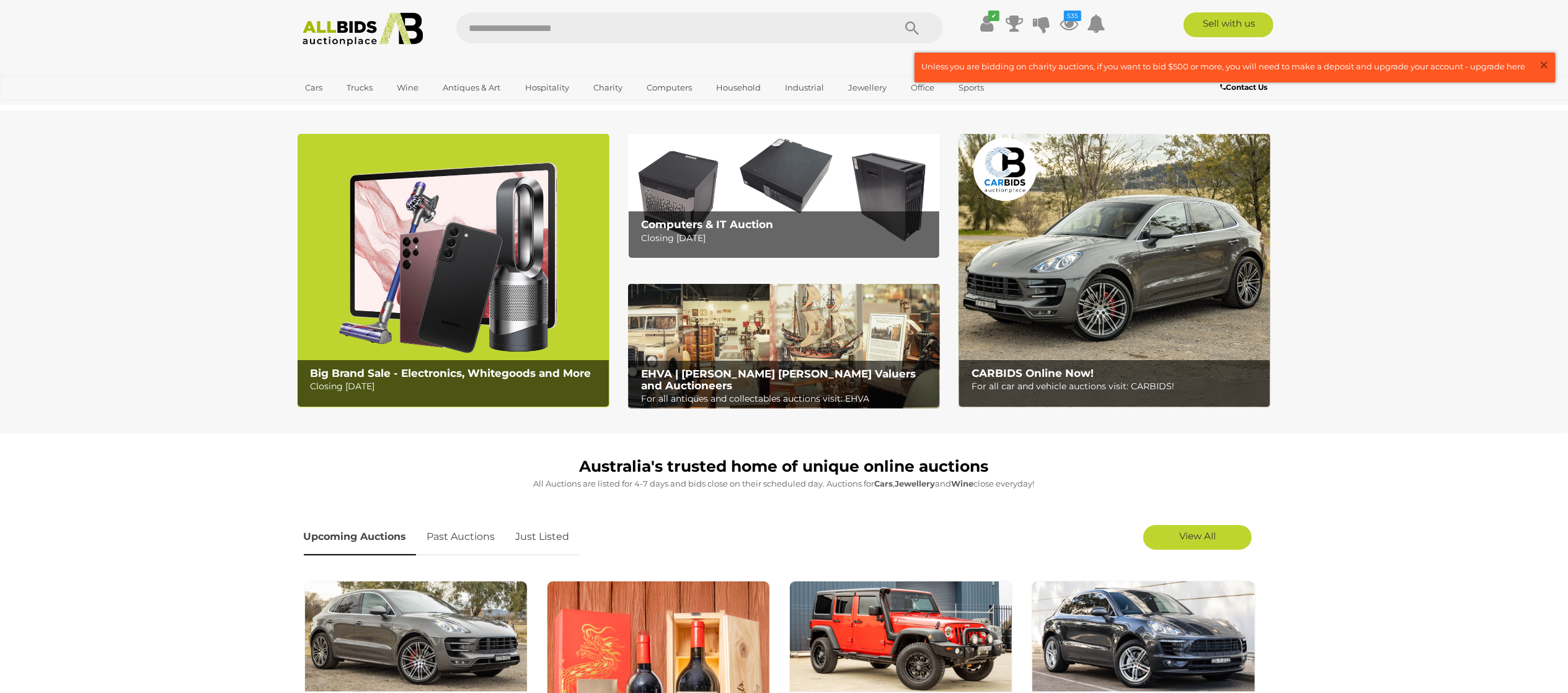
drag, startPoint x: 1545, startPoint y: 66, endPoint x: 1399, endPoint y: 64, distance: 146.0
click at [1544, 66] on span "×" at bounding box center [1544, 64] width 11 height 24
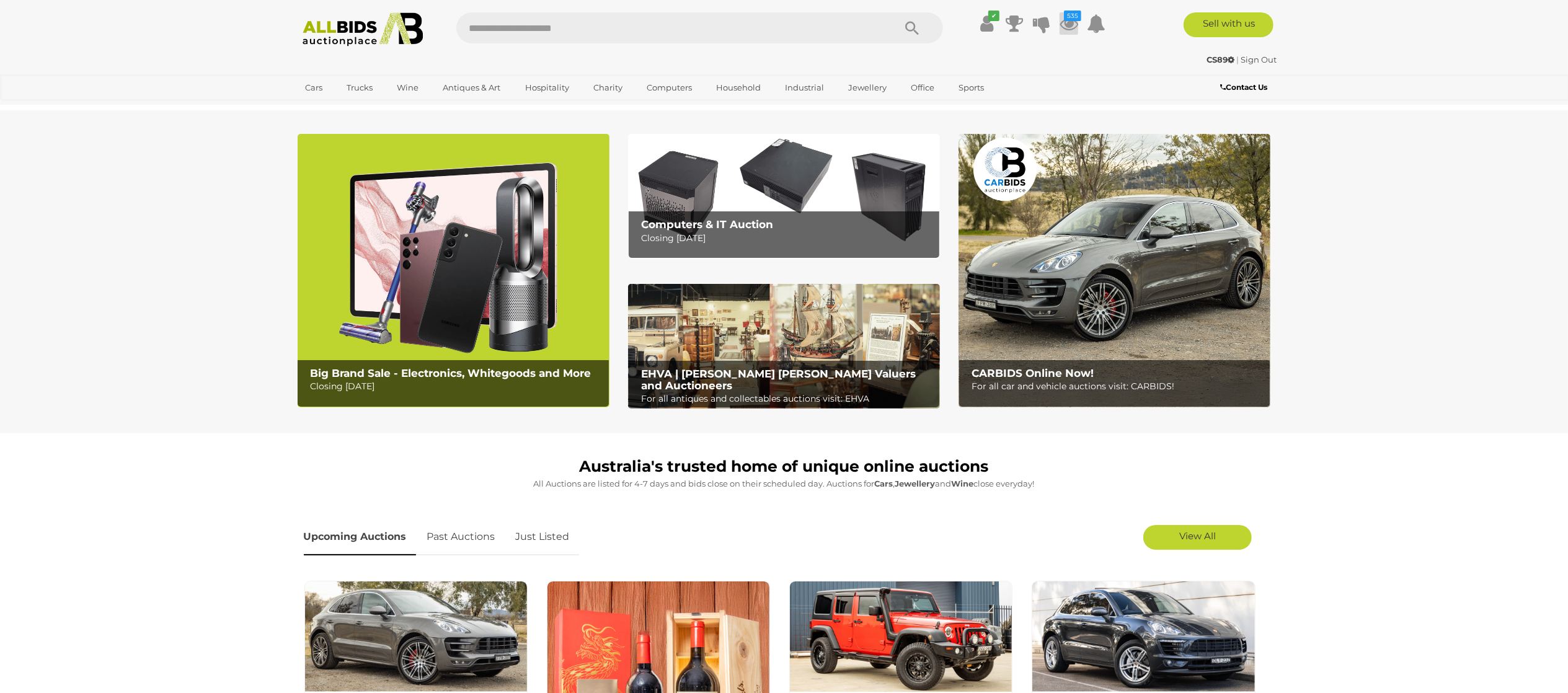
click at [1067, 16] on icon "535" at bounding box center [1072, 16] width 17 height 11
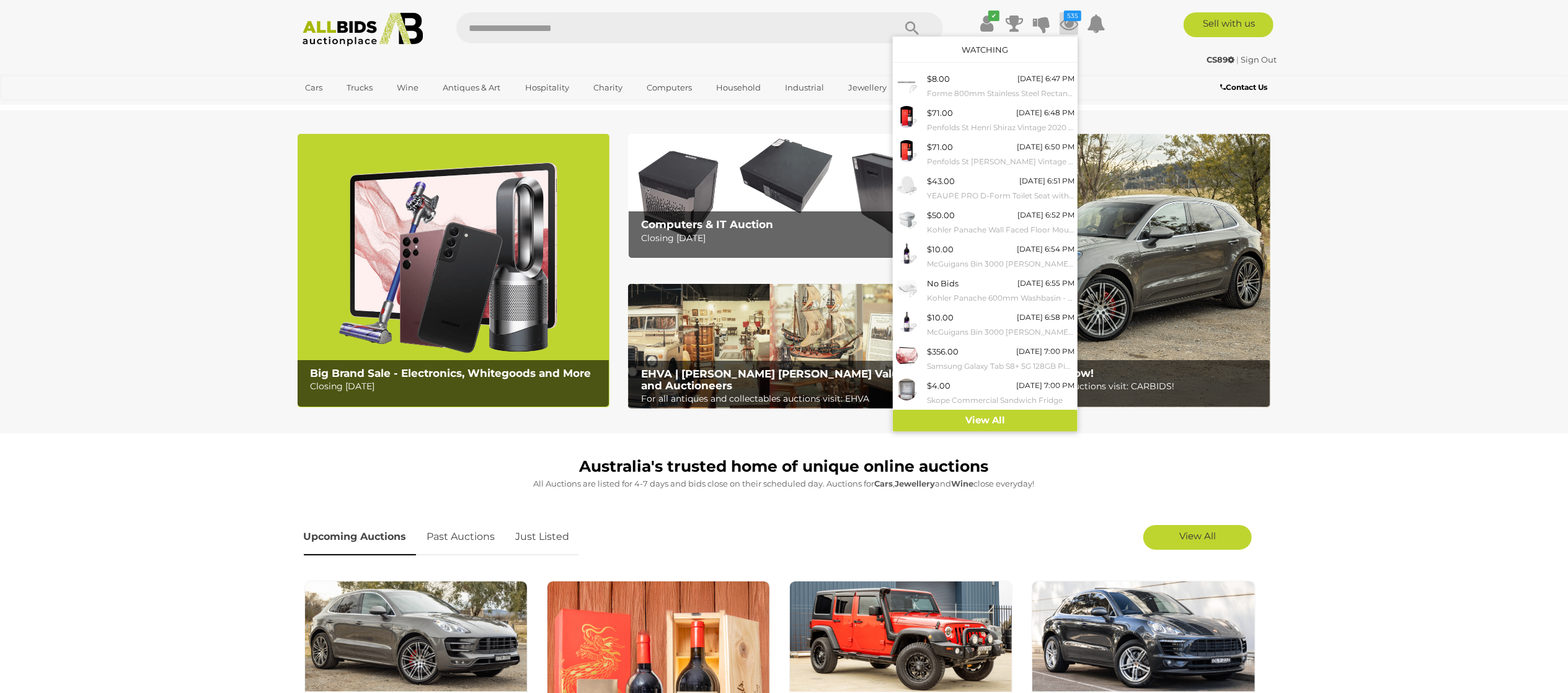
click at [981, 45] on link "Watching" at bounding box center [985, 49] width 47 height 10
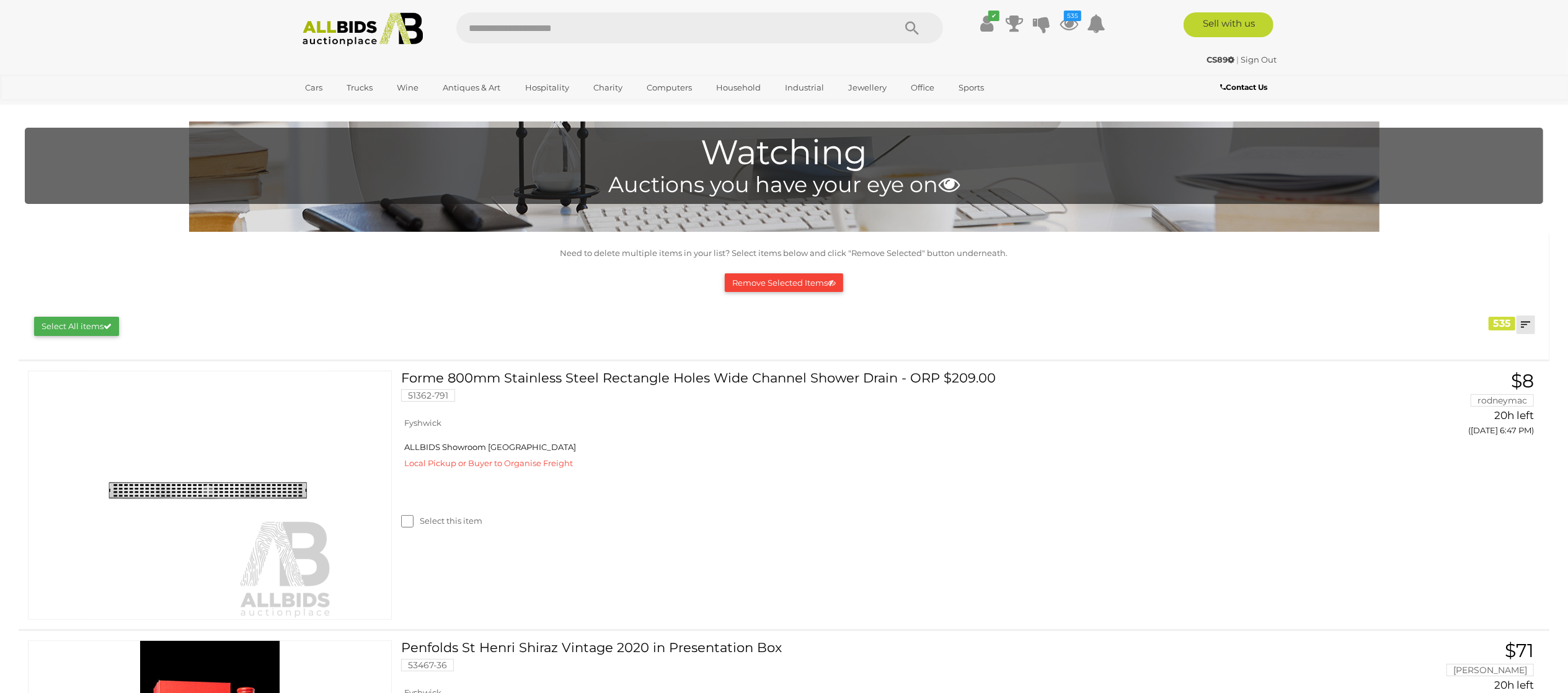
click at [1533, 324] on link at bounding box center [1526, 324] width 18 height 18
drag, startPoint x: 1519, startPoint y: 349, endPoint x: 1519, endPoint y: 342, distance: 7.0
click at [1519, 349] on link "Closing First" at bounding box center [1444, 349] width 185 height 22
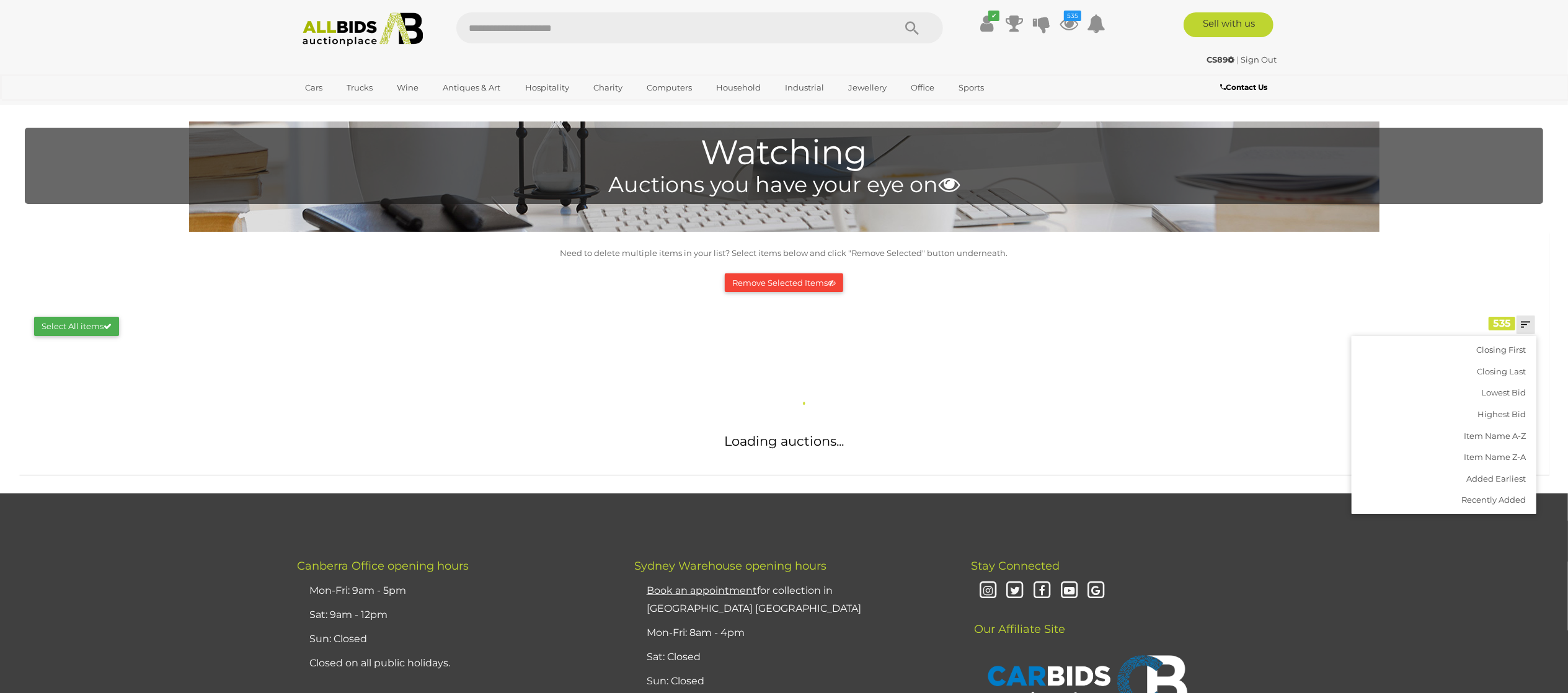
click at [1519, 251] on p "Need to delete multiple items in your list? Select items below and click "Remov…" at bounding box center [784, 253] width 1519 height 14
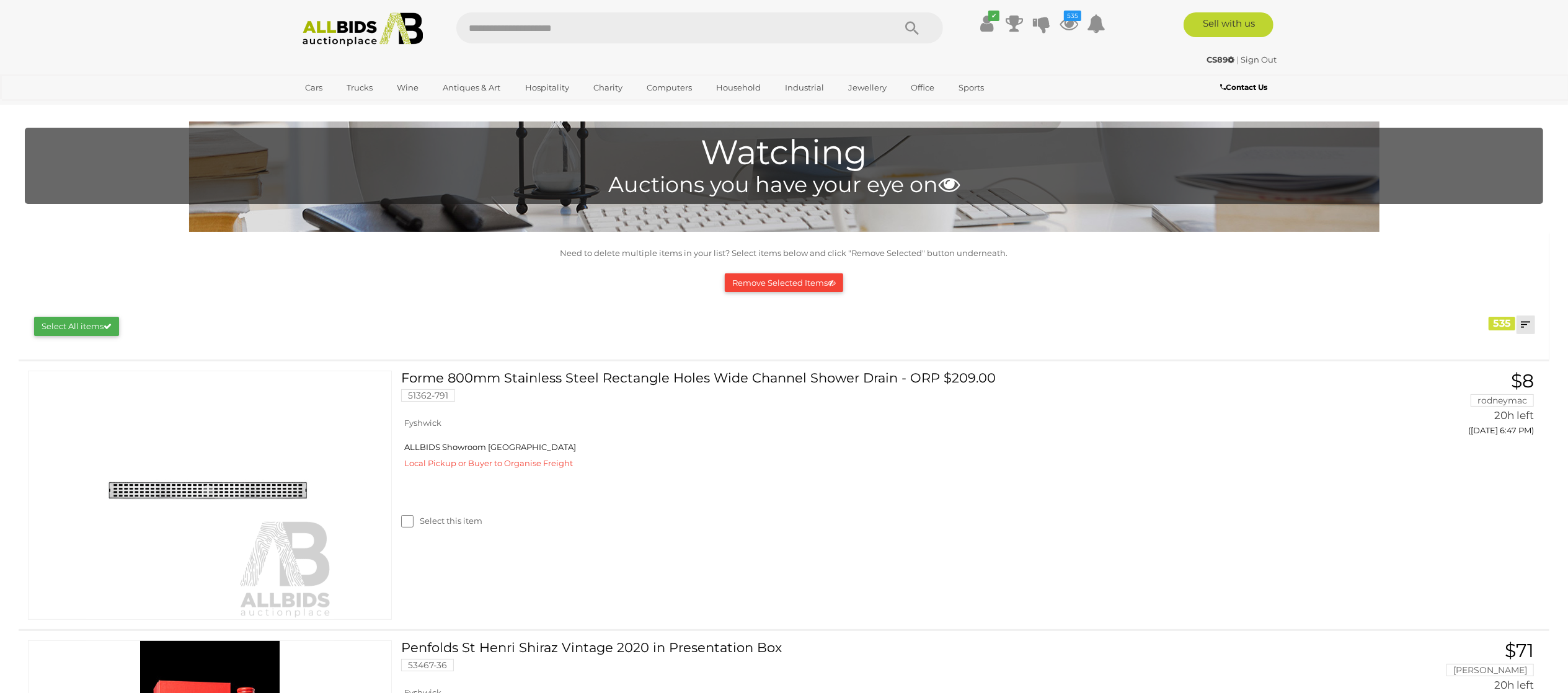
click at [1529, 327] on link at bounding box center [1526, 324] width 18 height 18
click at [1504, 347] on link "Closing First" at bounding box center [1444, 349] width 185 height 22
click at [1458, 280] on div "Remove Selected Items" at bounding box center [784, 283] width 1506 height 32
click at [388, 34] on img at bounding box center [363, 30] width 134 height 34
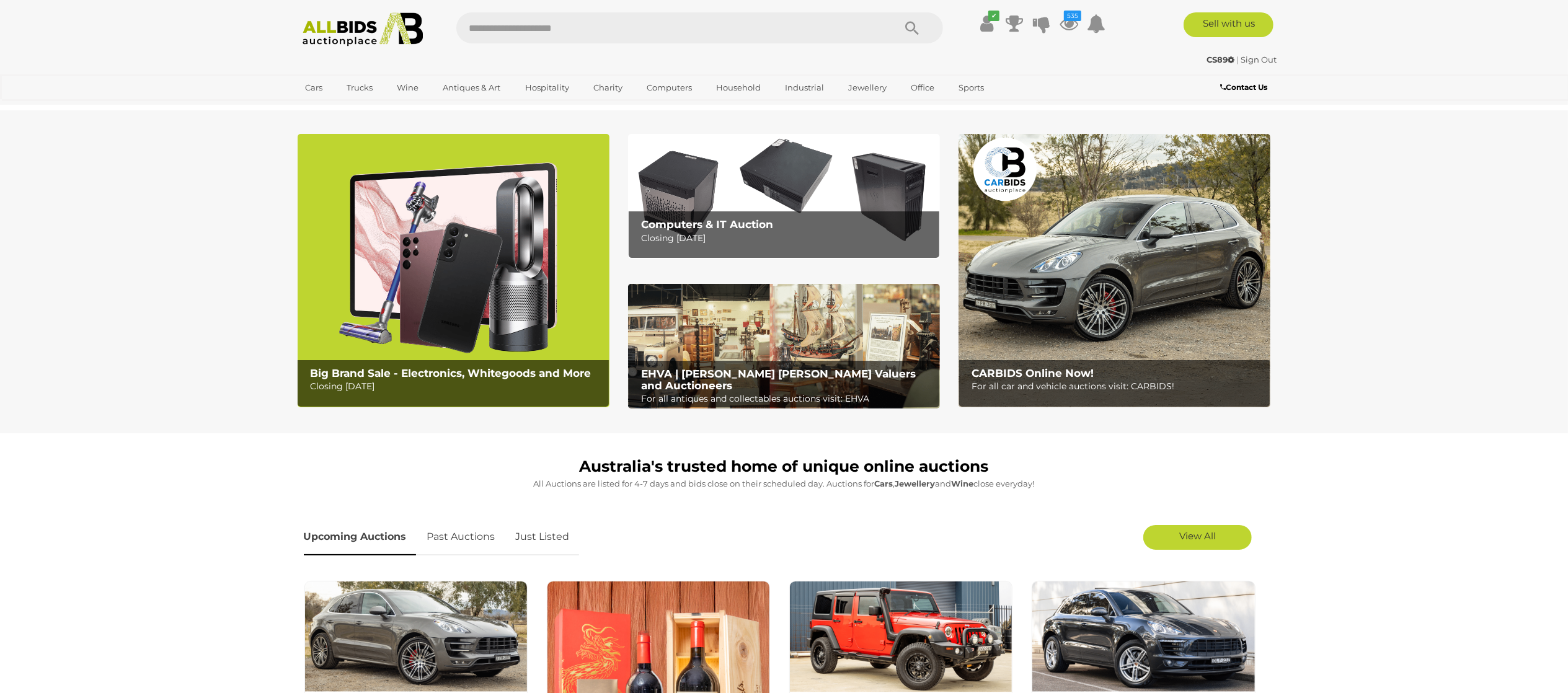
click at [543, 540] on link "Just Listed" at bounding box center [543, 537] width 72 height 37
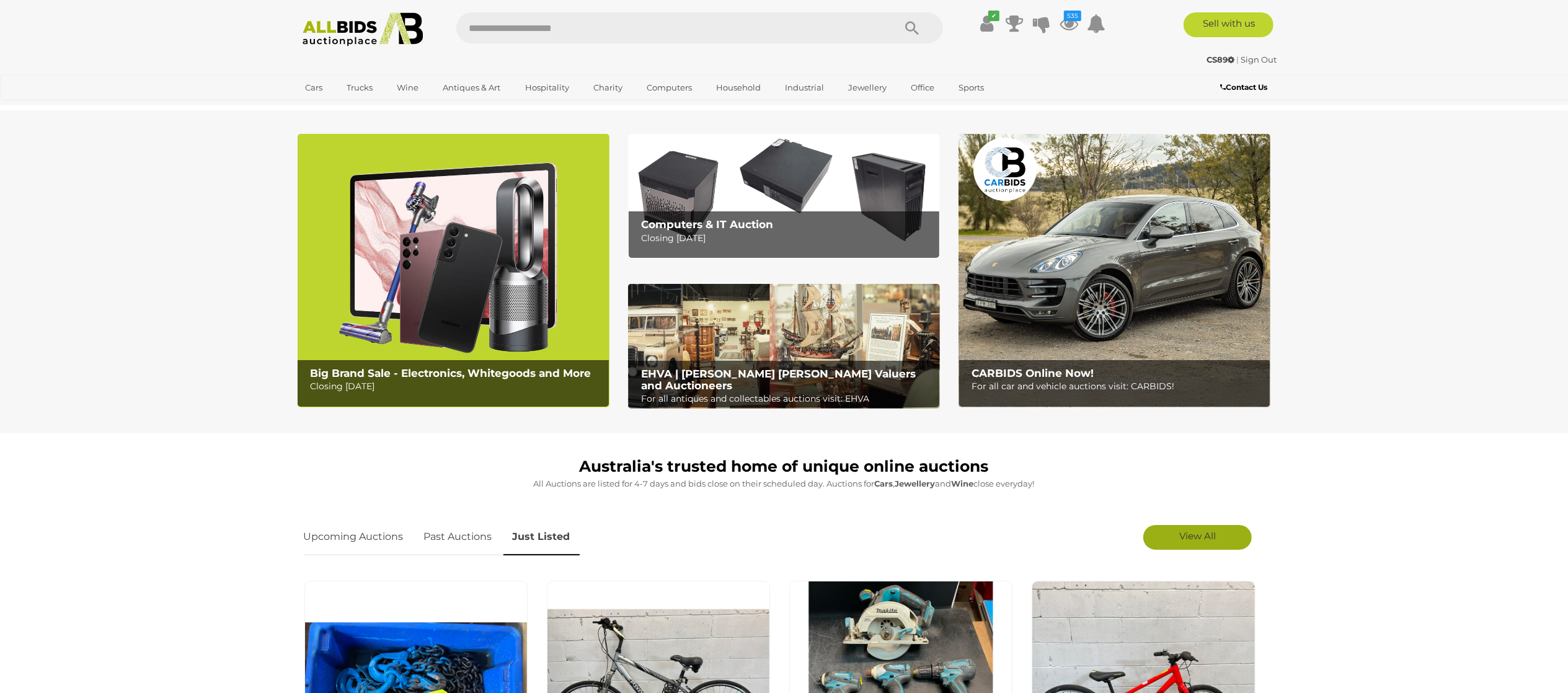
click at [1169, 539] on link "View All" at bounding box center [1197, 538] width 109 height 25
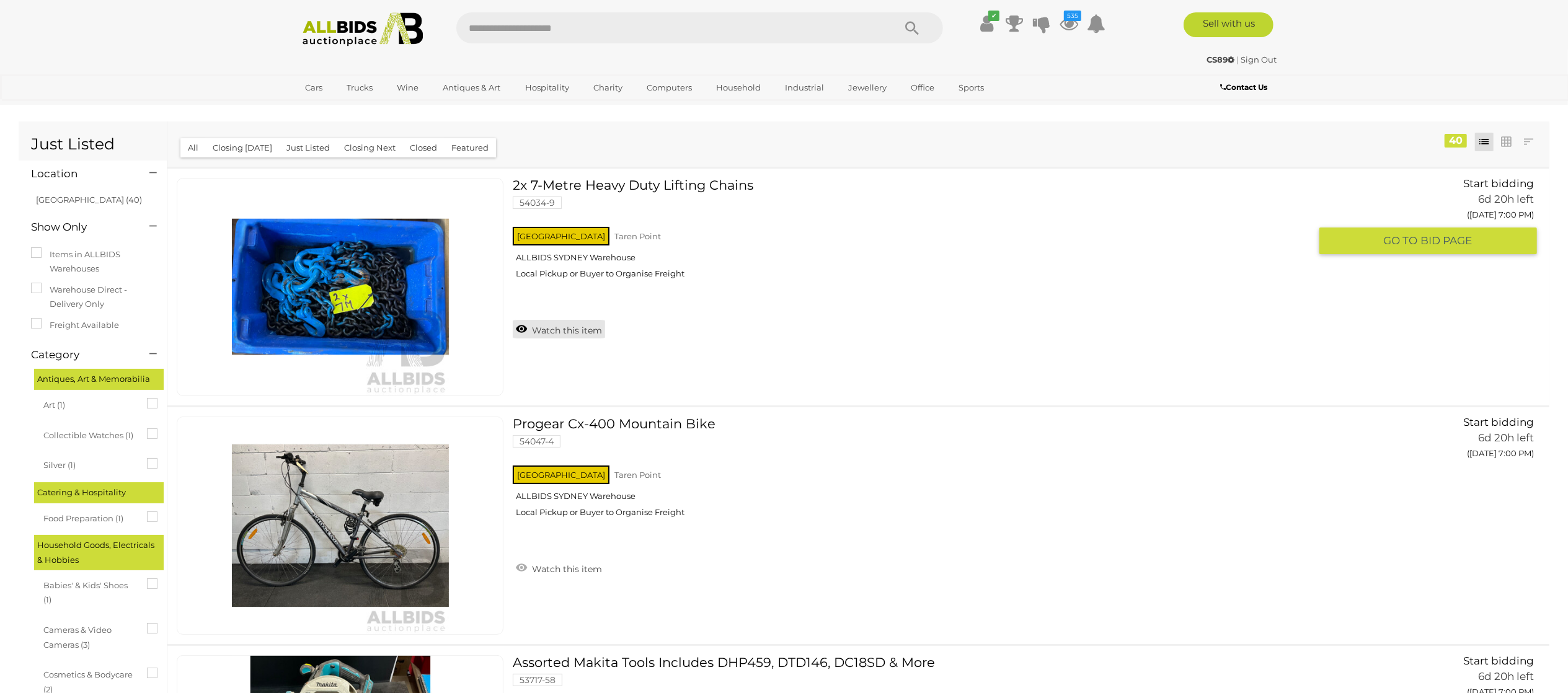
click at [563, 329] on link "Watch this item" at bounding box center [559, 329] width 92 height 18
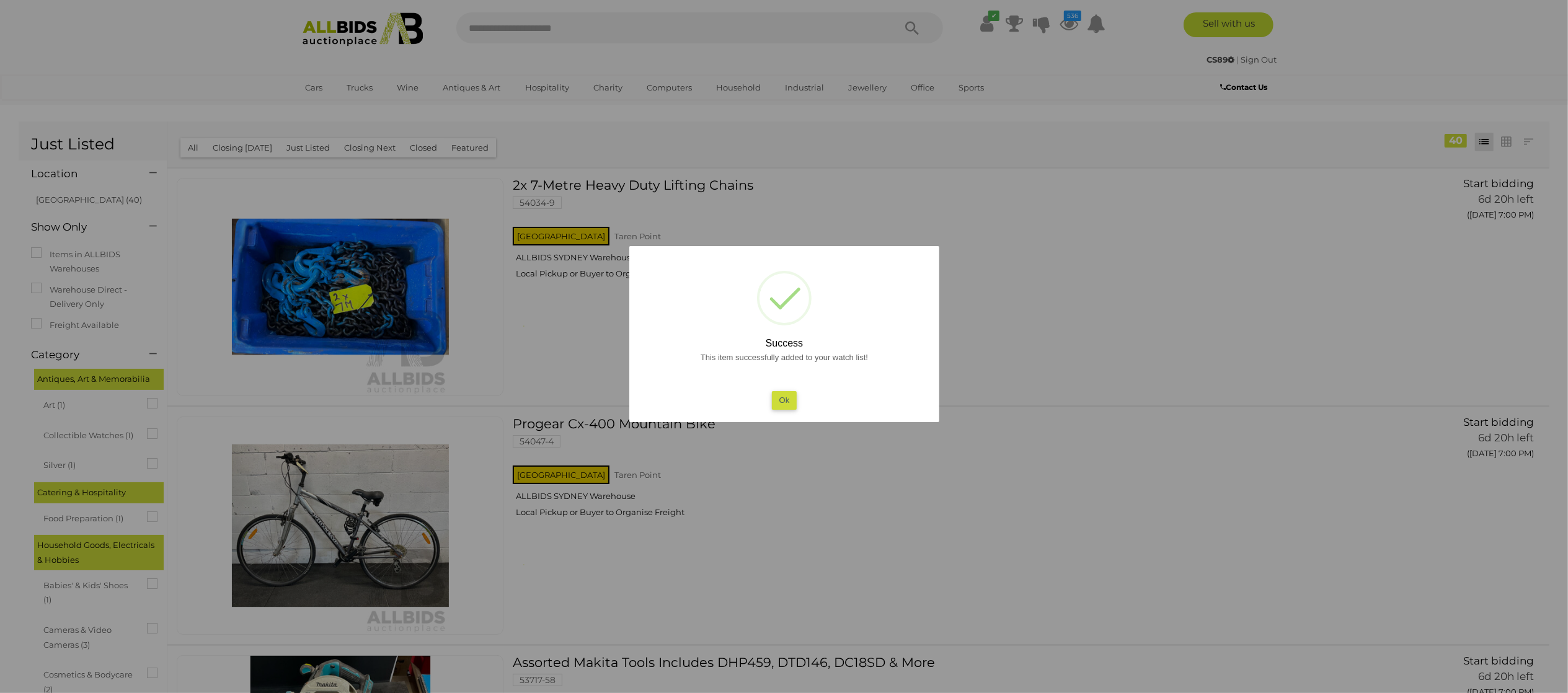
click at [967, 177] on div at bounding box center [784, 346] width 1568 height 693
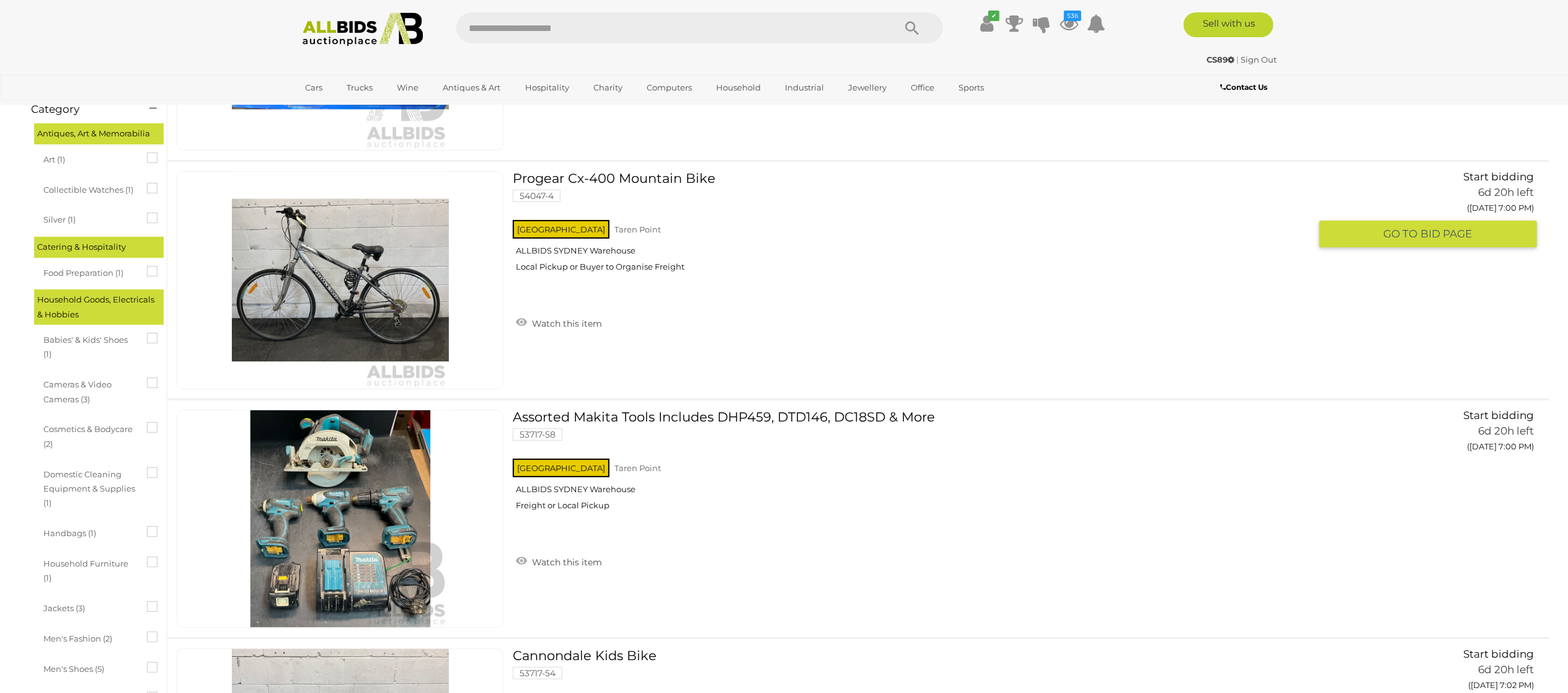
scroll to position [248, 0]
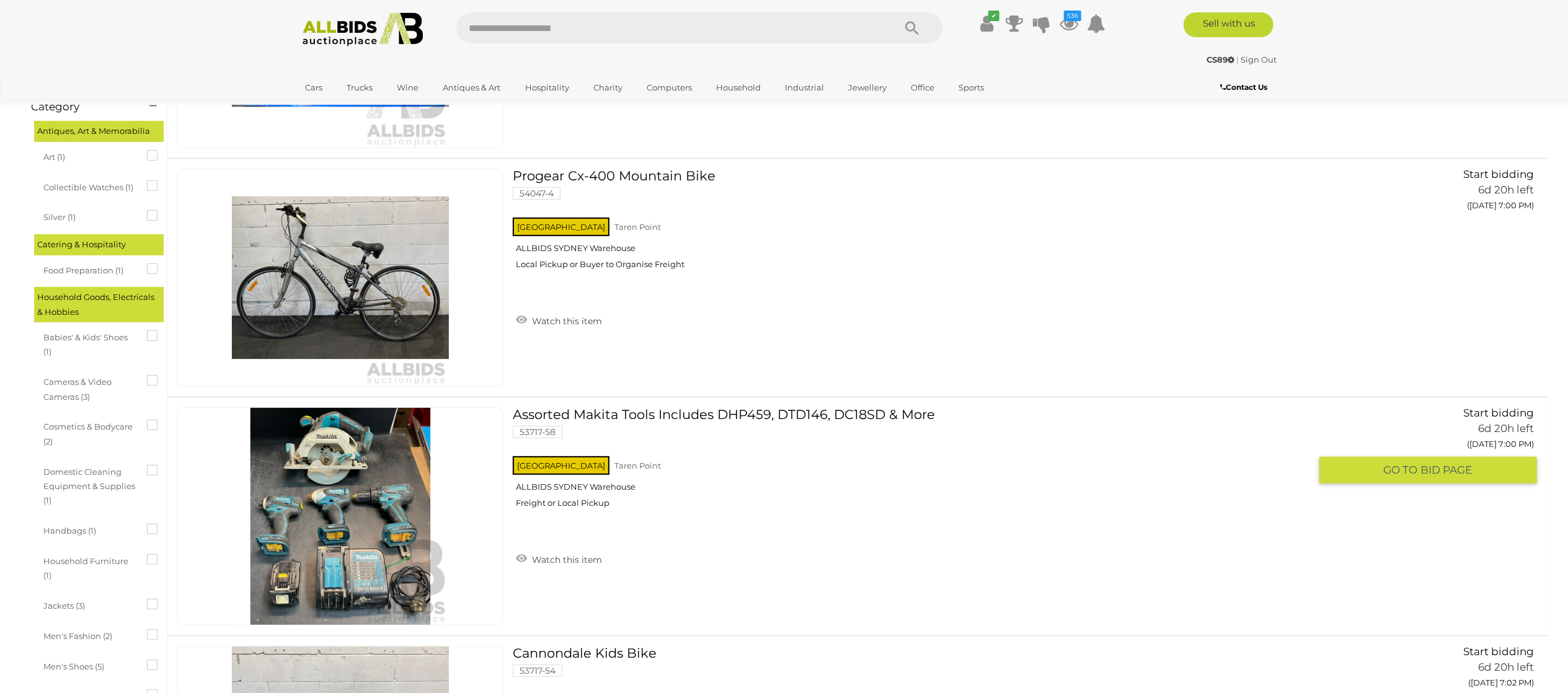
click at [568, 568] on div "Assorted Makita Tools Includes DHP459, DTD146, DC18SD & More 53717-58 NSW Taren…" at bounding box center [916, 490] width 806 height 166
click at [576, 559] on link "Watch this item" at bounding box center [559, 559] width 92 height 18
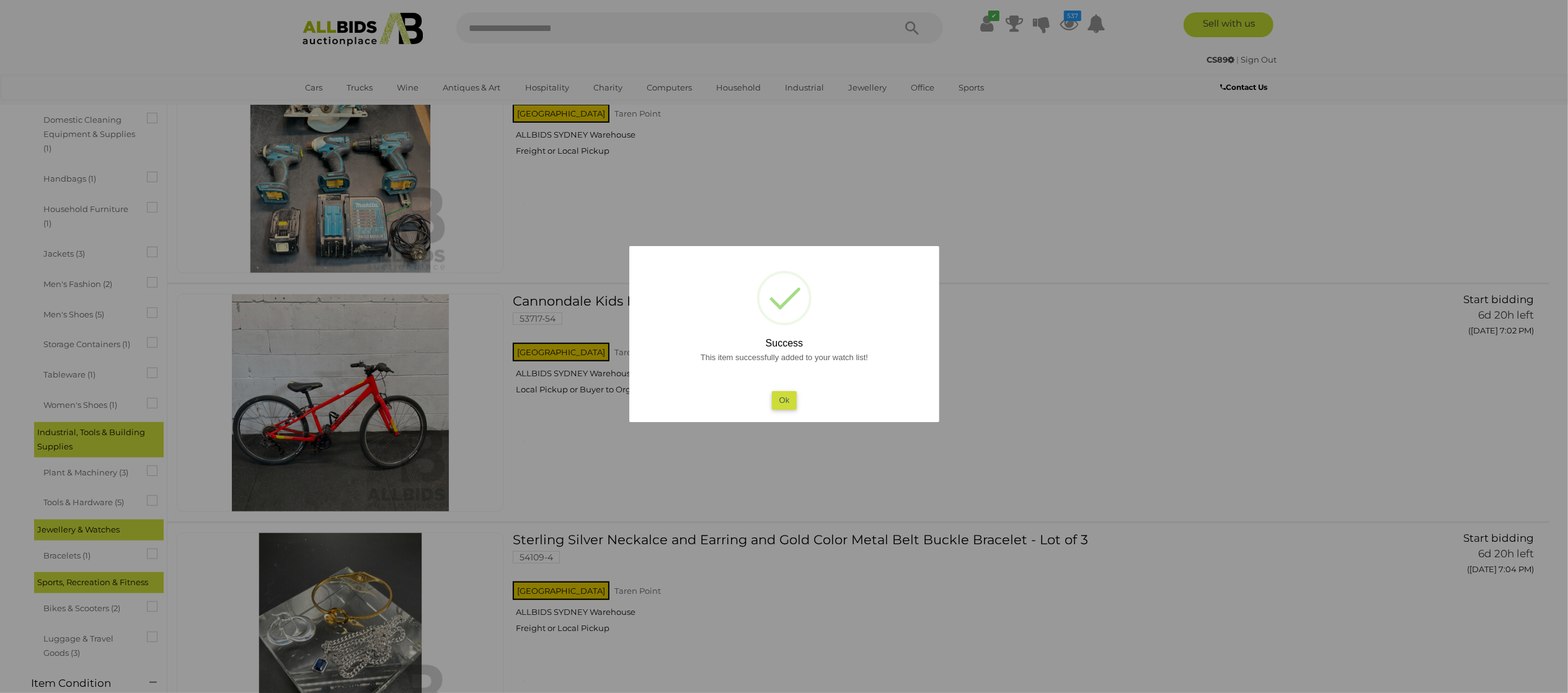
scroll to position [620, 0]
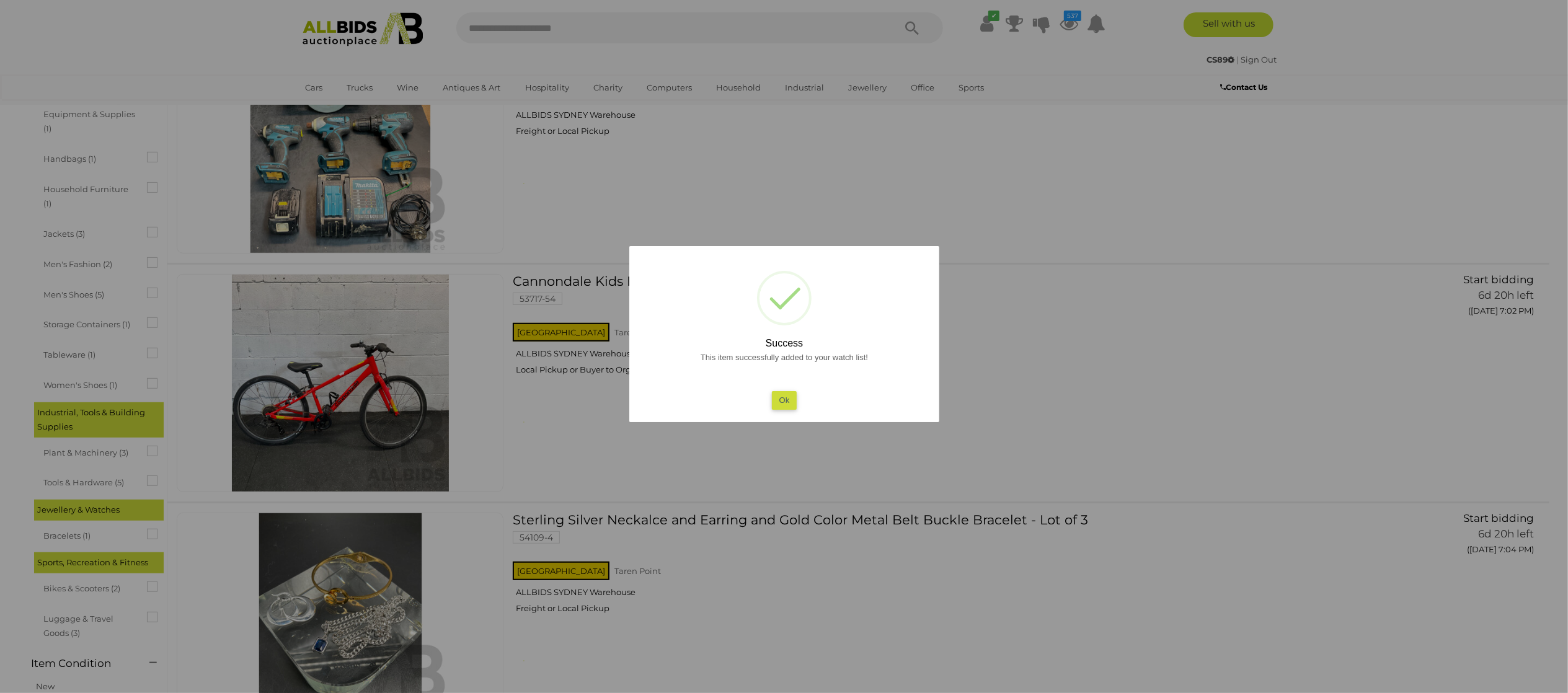
drag, startPoint x: 1173, startPoint y: 453, endPoint x: 1104, endPoint y: 436, distance: 71.1
click at [1169, 448] on div at bounding box center [784, 346] width 1568 height 693
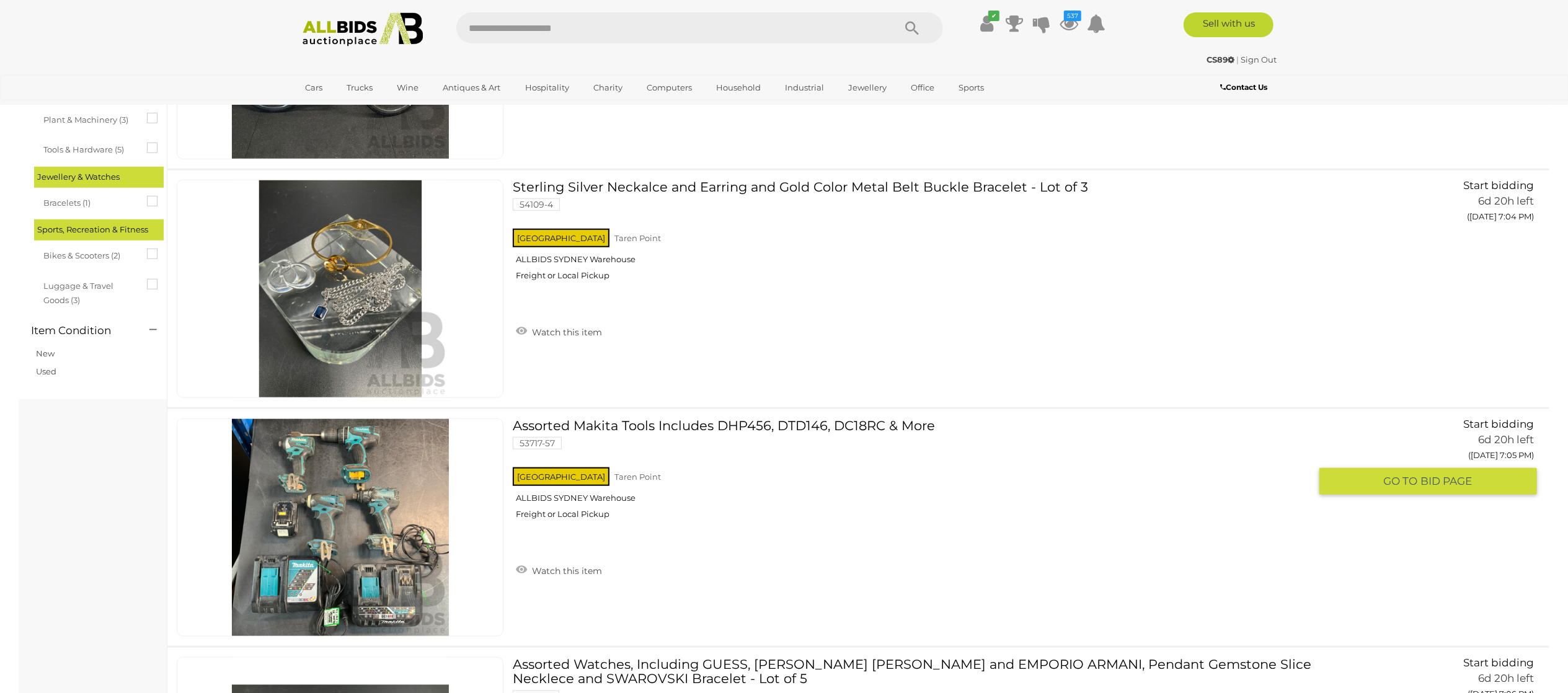
scroll to position [992, 0]
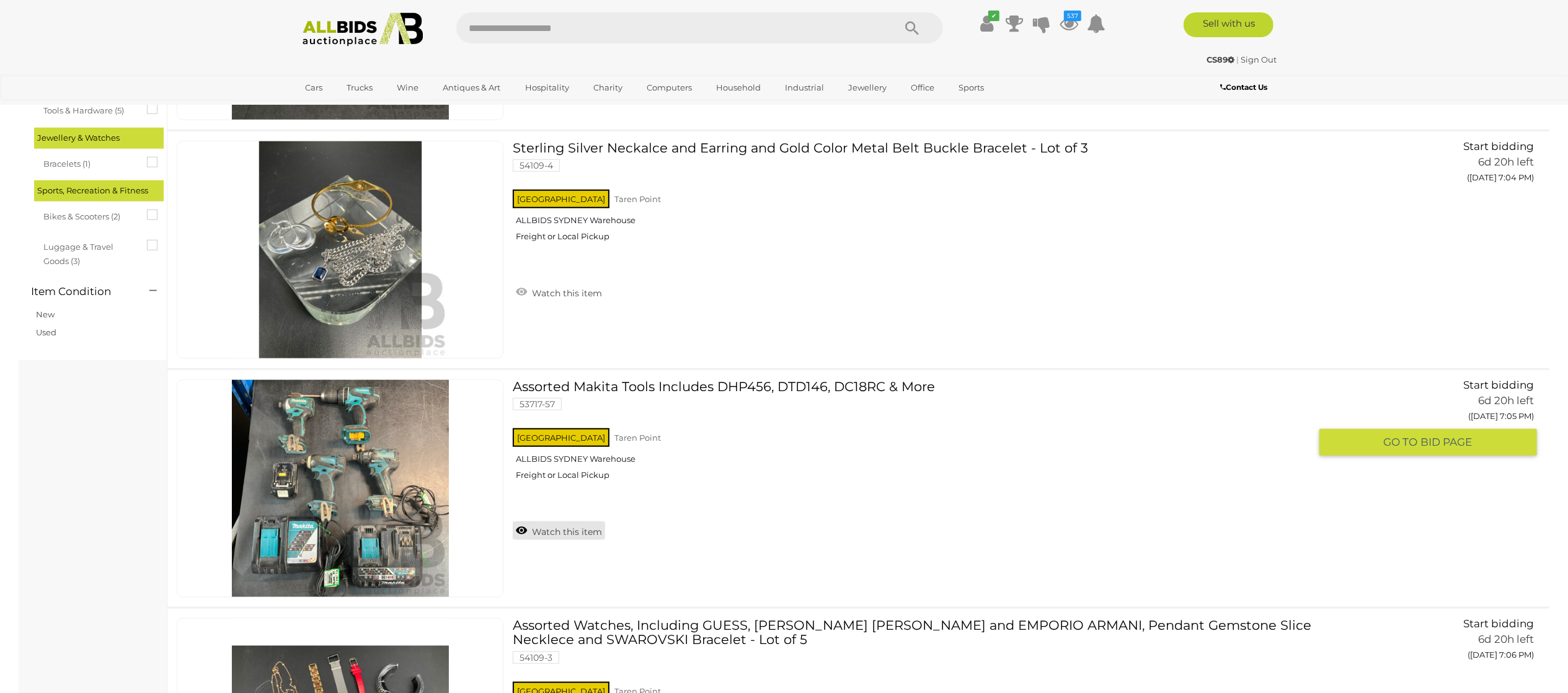
click at [576, 532] on link "Watch this item" at bounding box center [559, 530] width 92 height 18
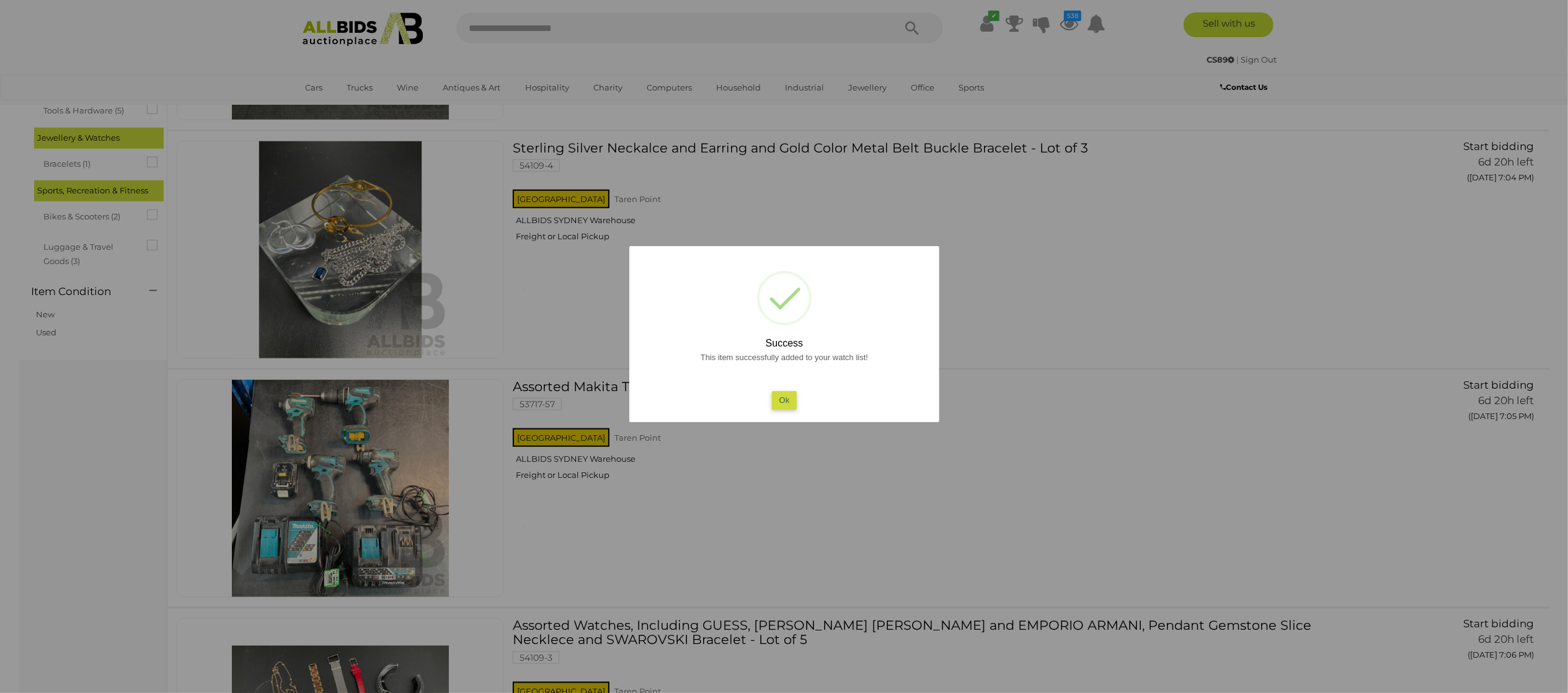
click at [978, 517] on div at bounding box center [784, 346] width 1568 height 693
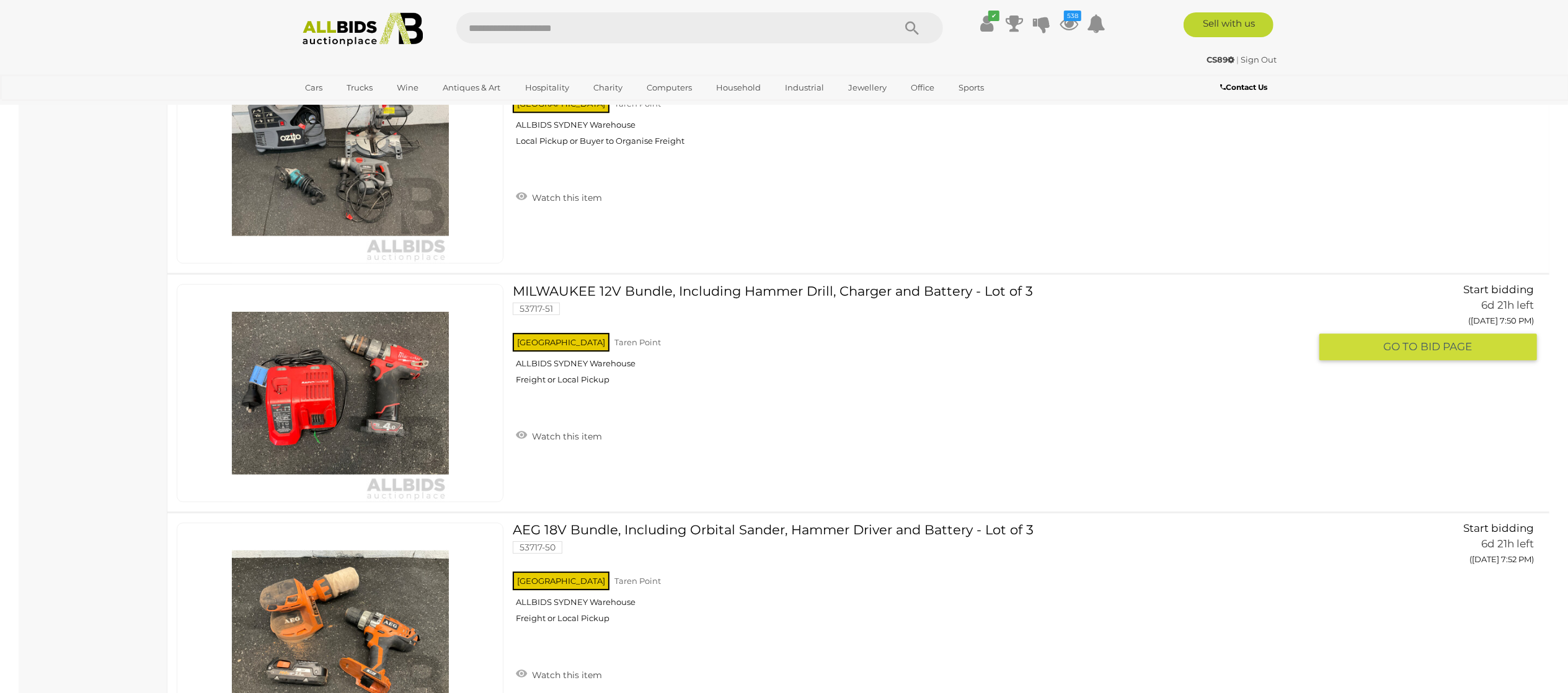
scroll to position [8307, 0]
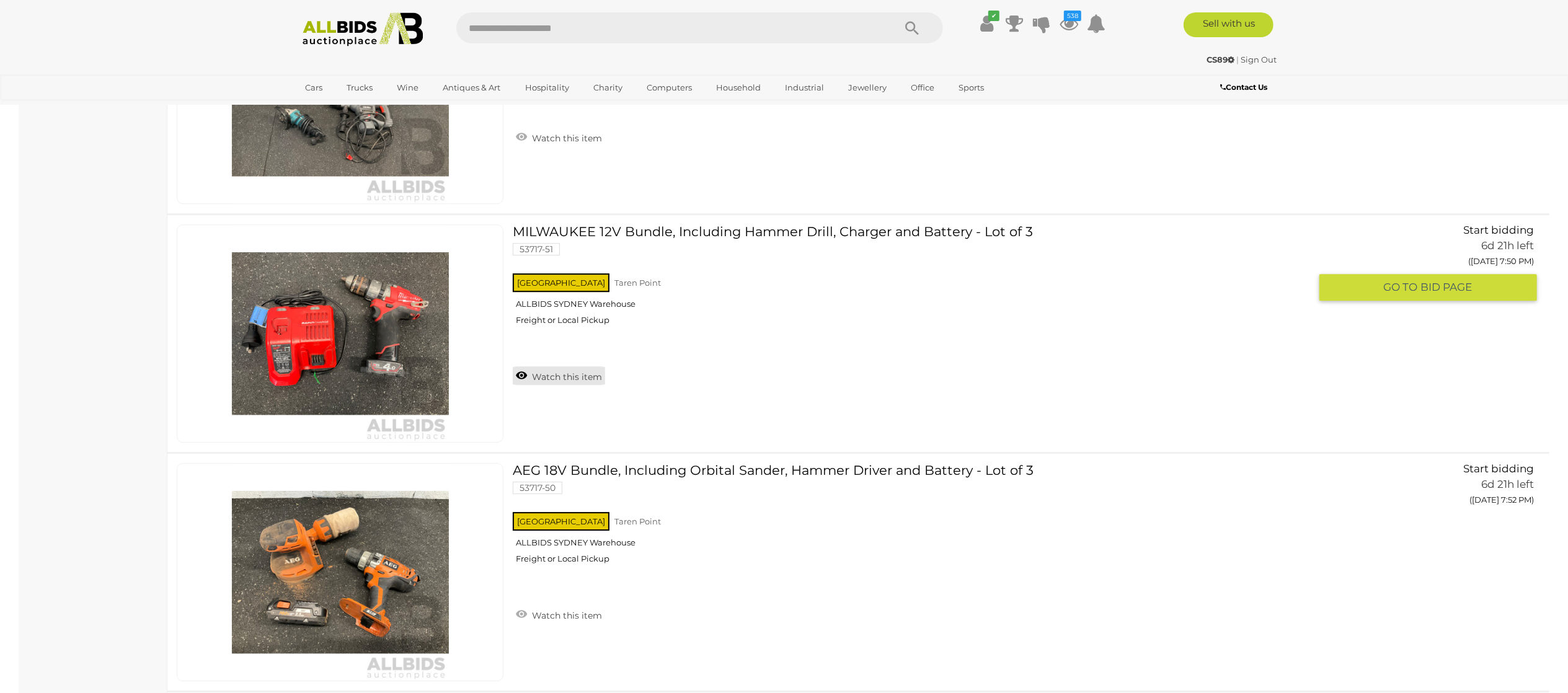
click at [560, 384] on link "Watch this item" at bounding box center [559, 376] width 92 height 18
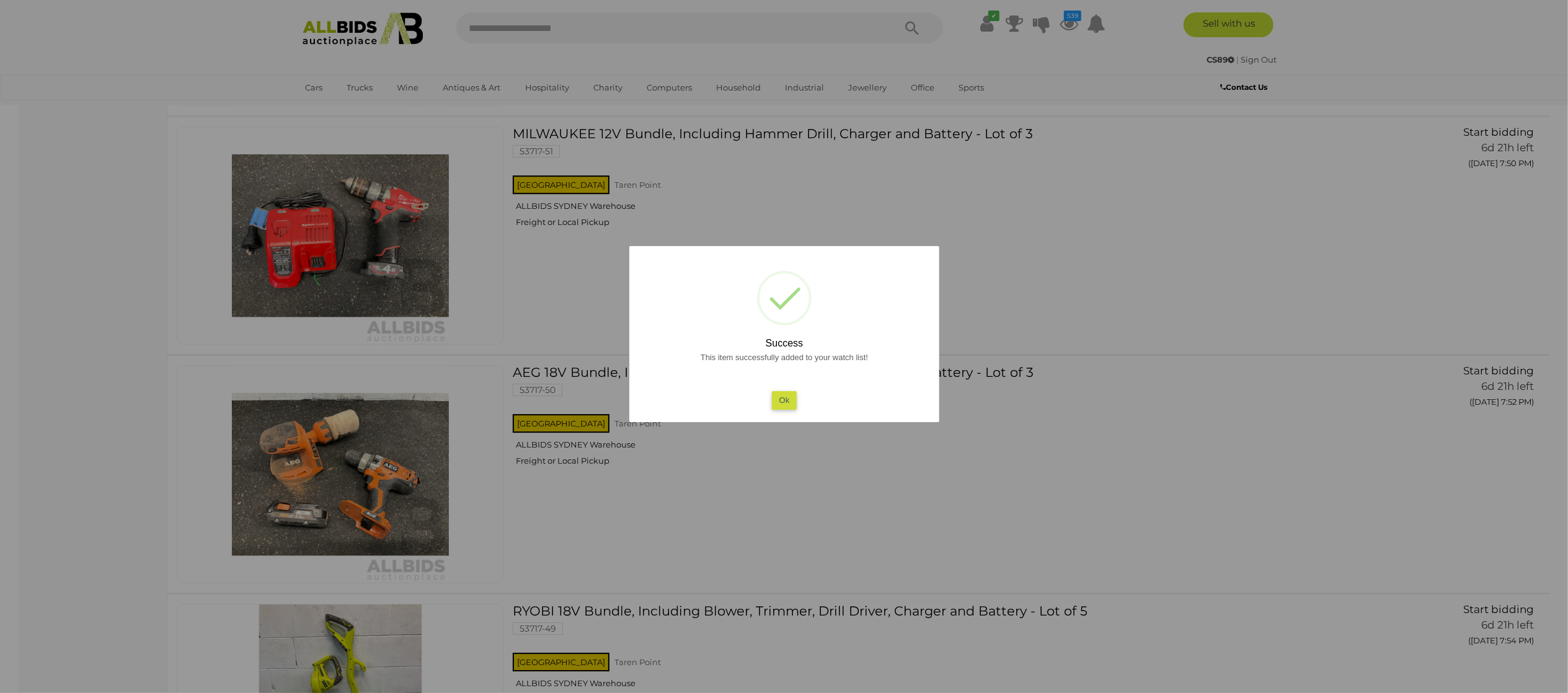
scroll to position [8555, 0]
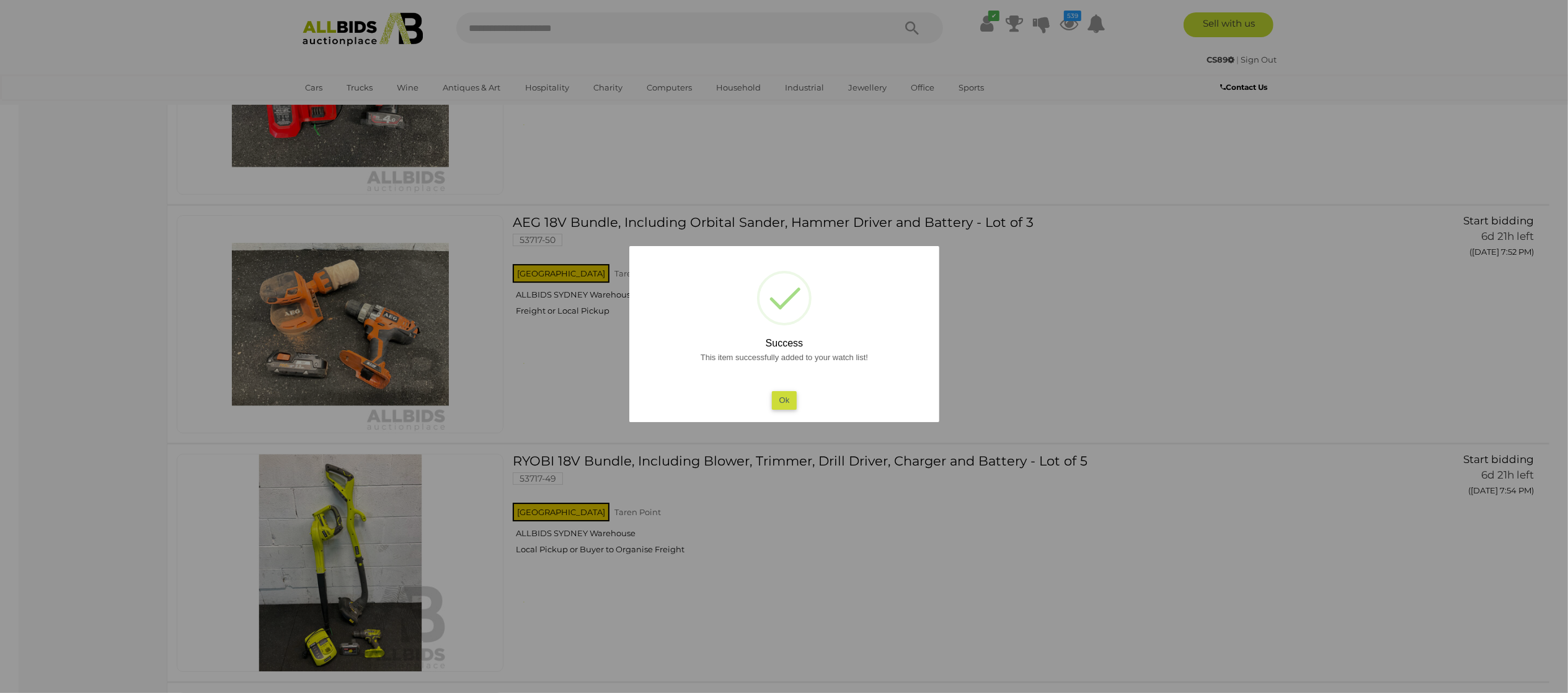
click at [552, 419] on div at bounding box center [784, 346] width 1568 height 693
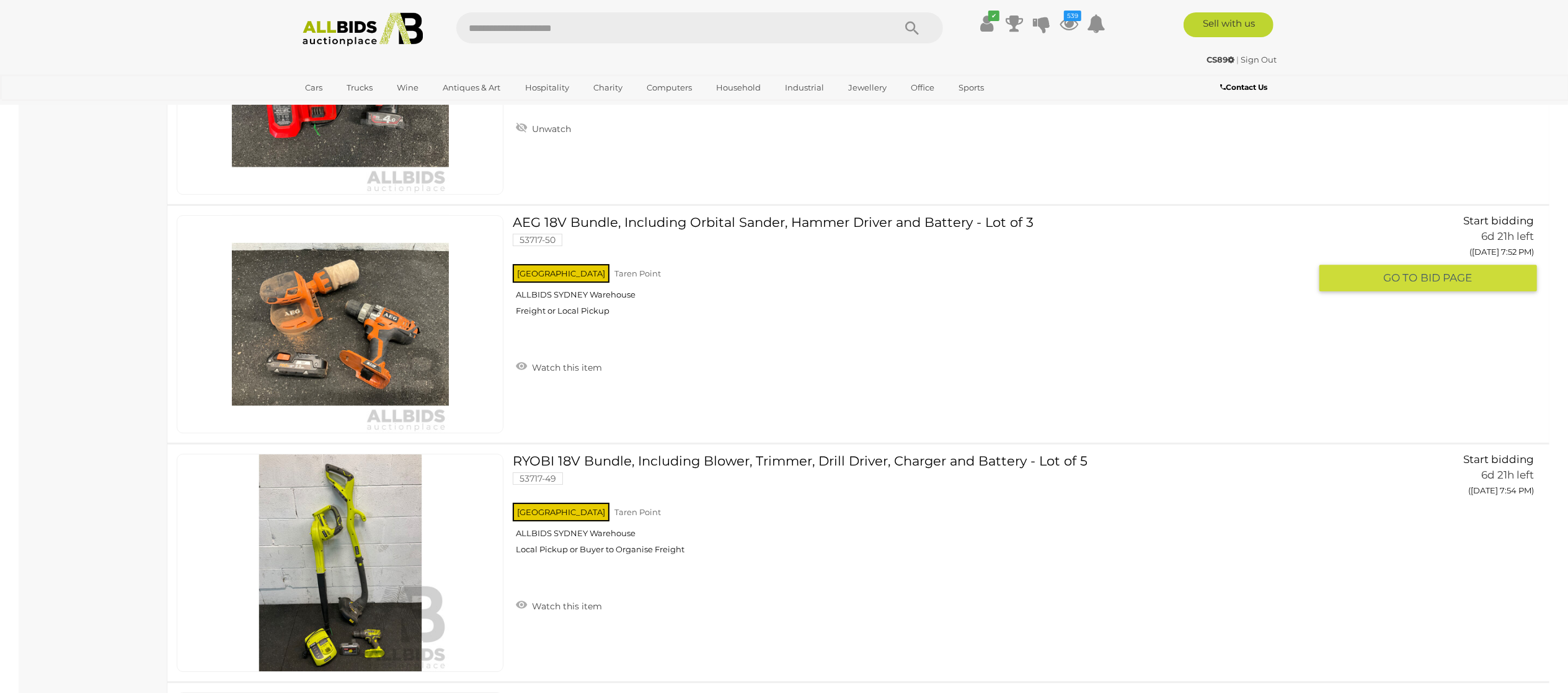
click at [552, 374] on link "Watch this item" at bounding box center [559, 367] width 92 height 18
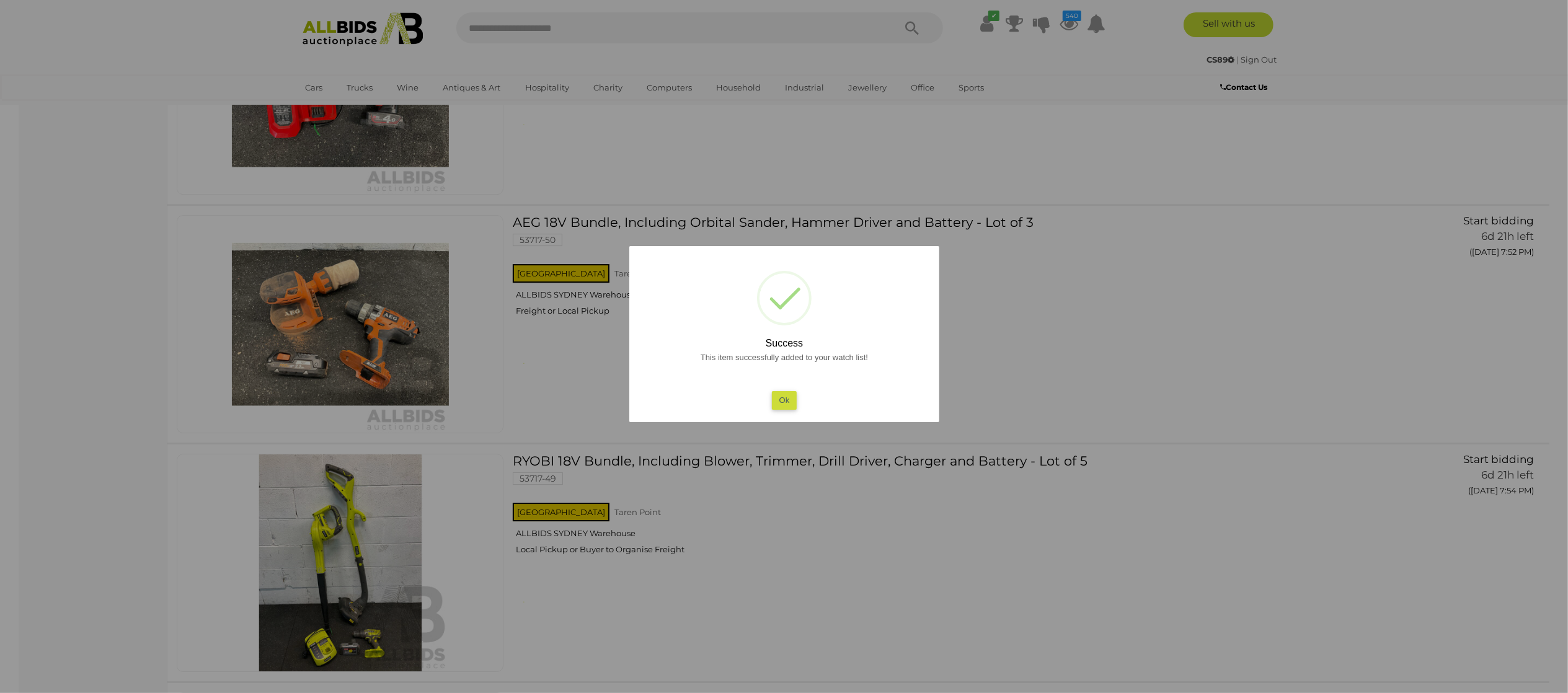
click at [604, 516] on div at bounding box center [784, 346] width 1568 height 693
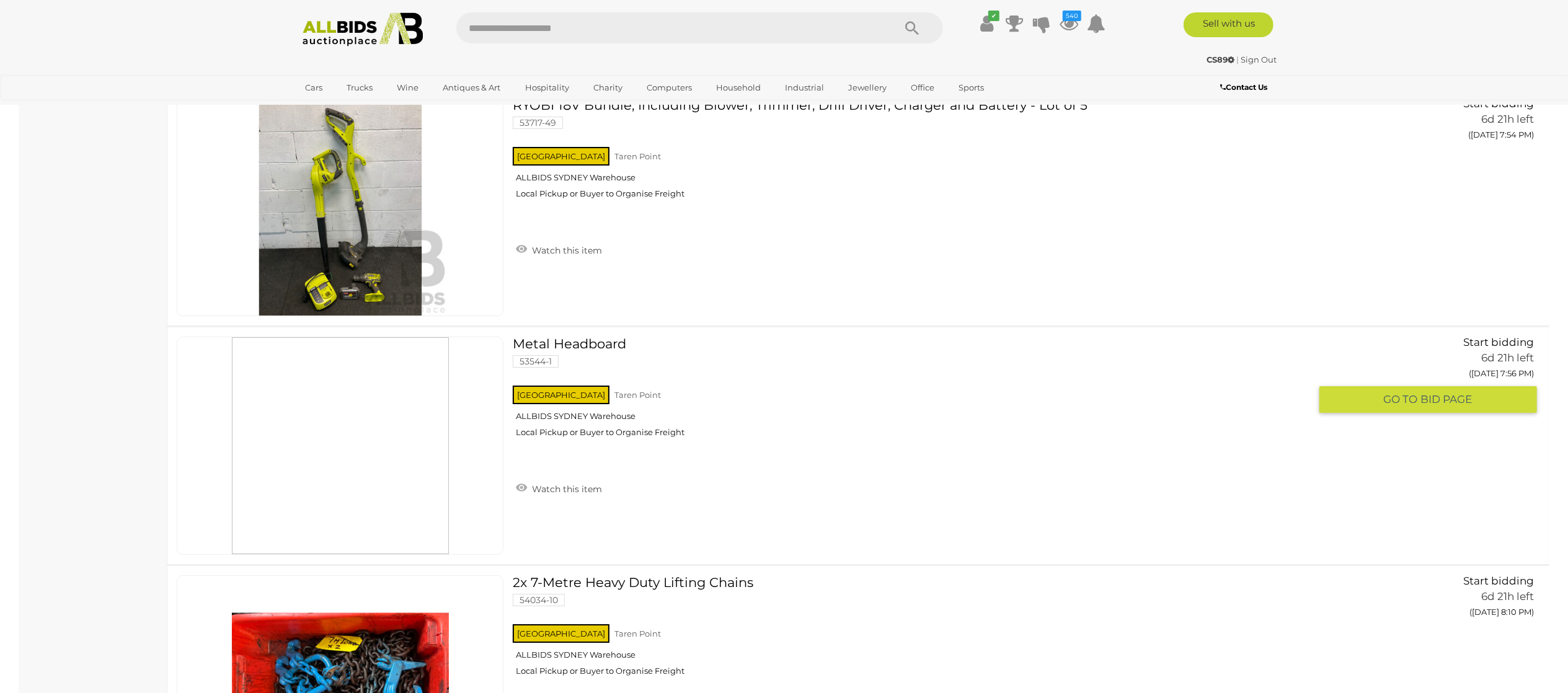
scroll to position [8927, 0]
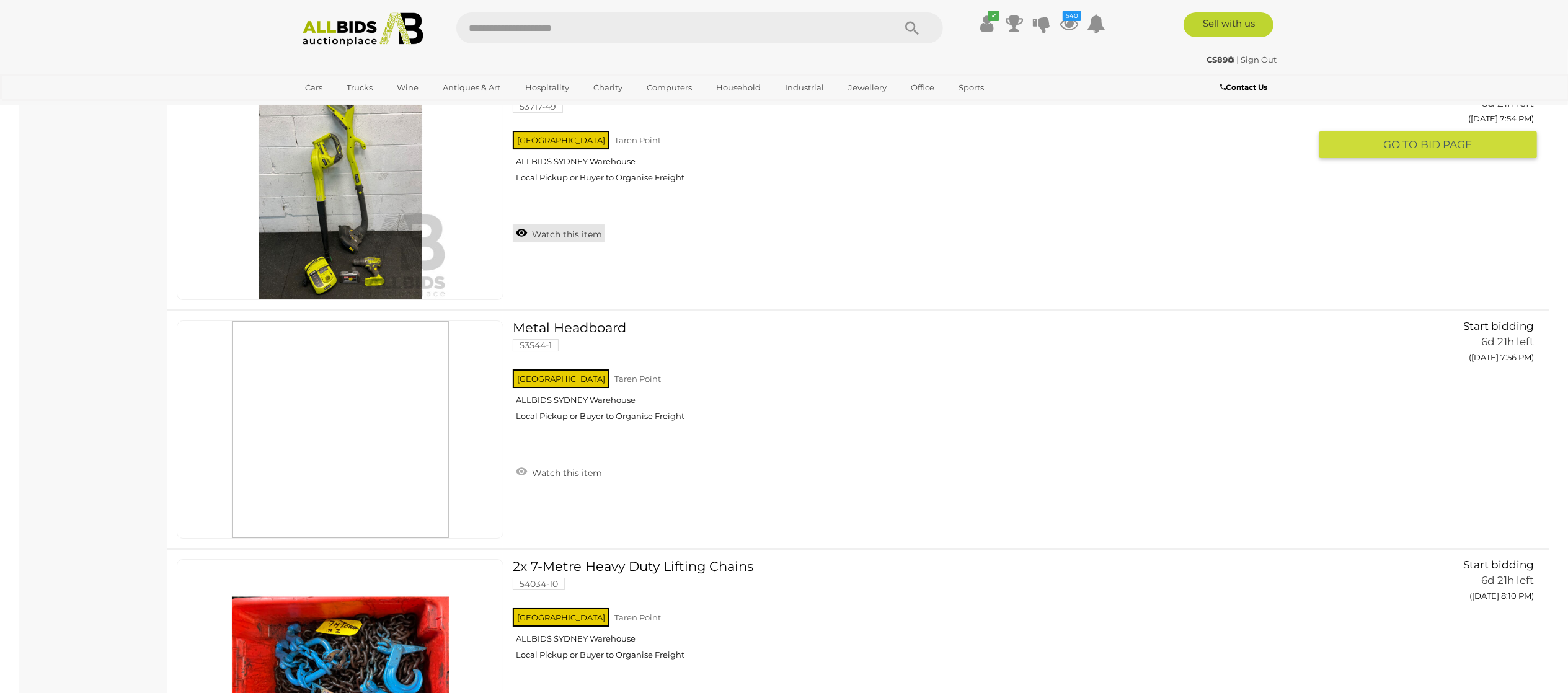
click at [585, 242] on link "Watch this item" at bounding box center [559, 233] width 92 height 18
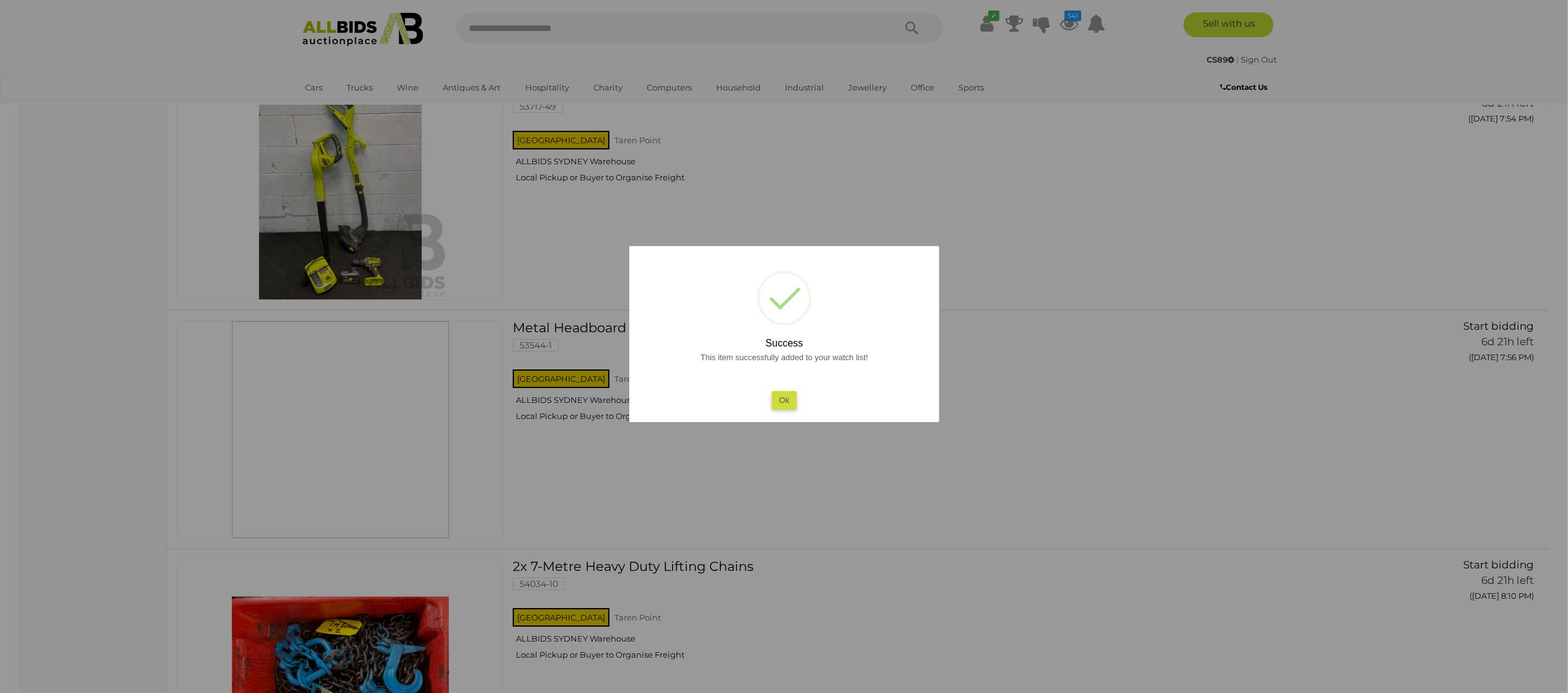
click at [958, 438] on div at bounding box center [784, 346] width 1568 height 693
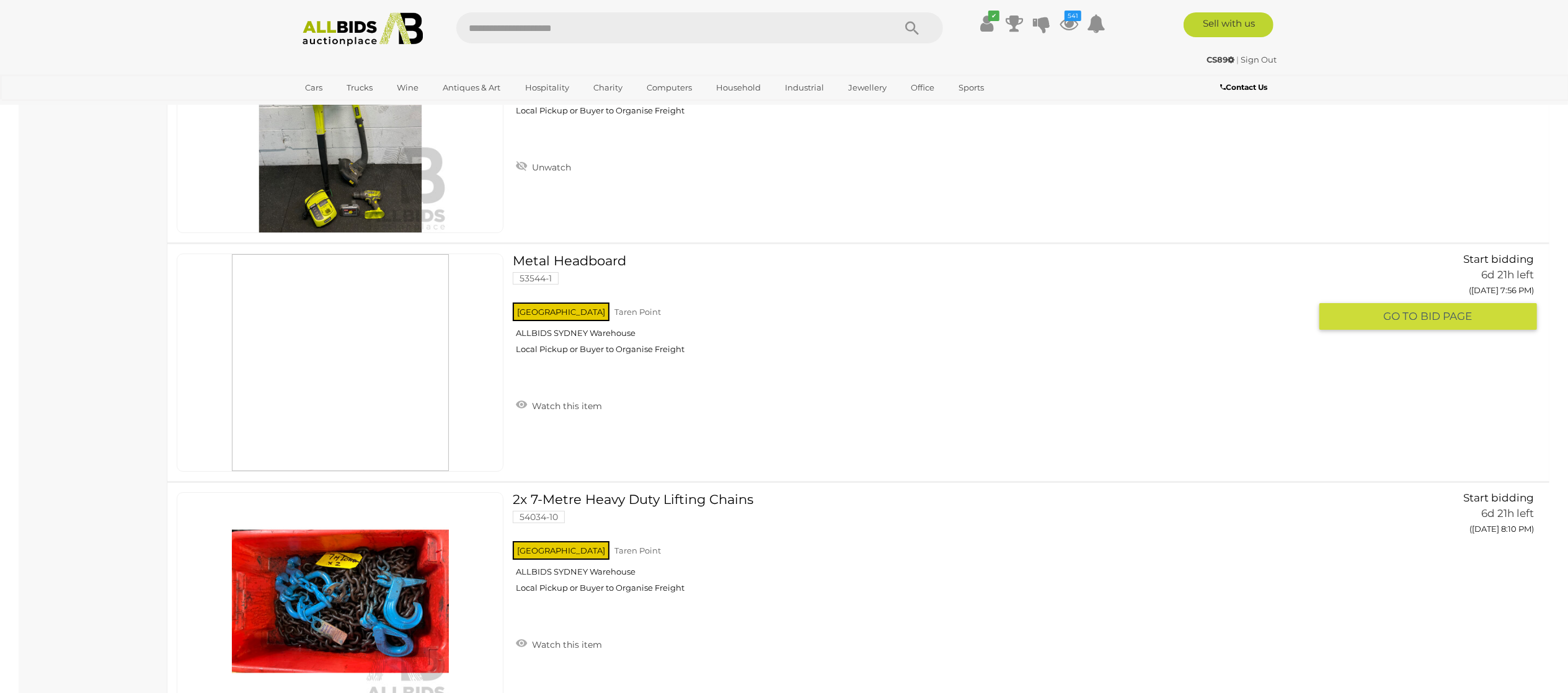
scroll to position [9175, 0]
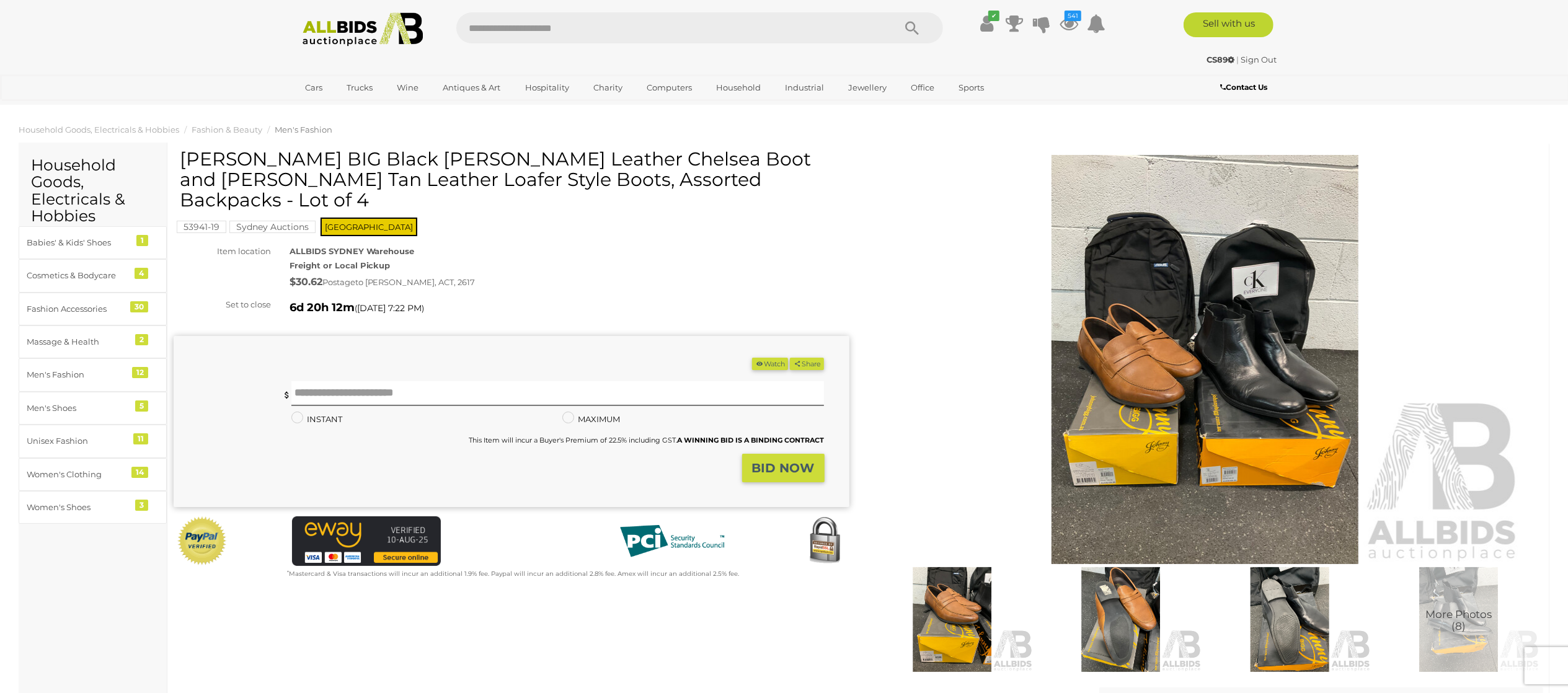
click at [1219, 305] on img at bounding box center [1205, 359] width 635 height 409
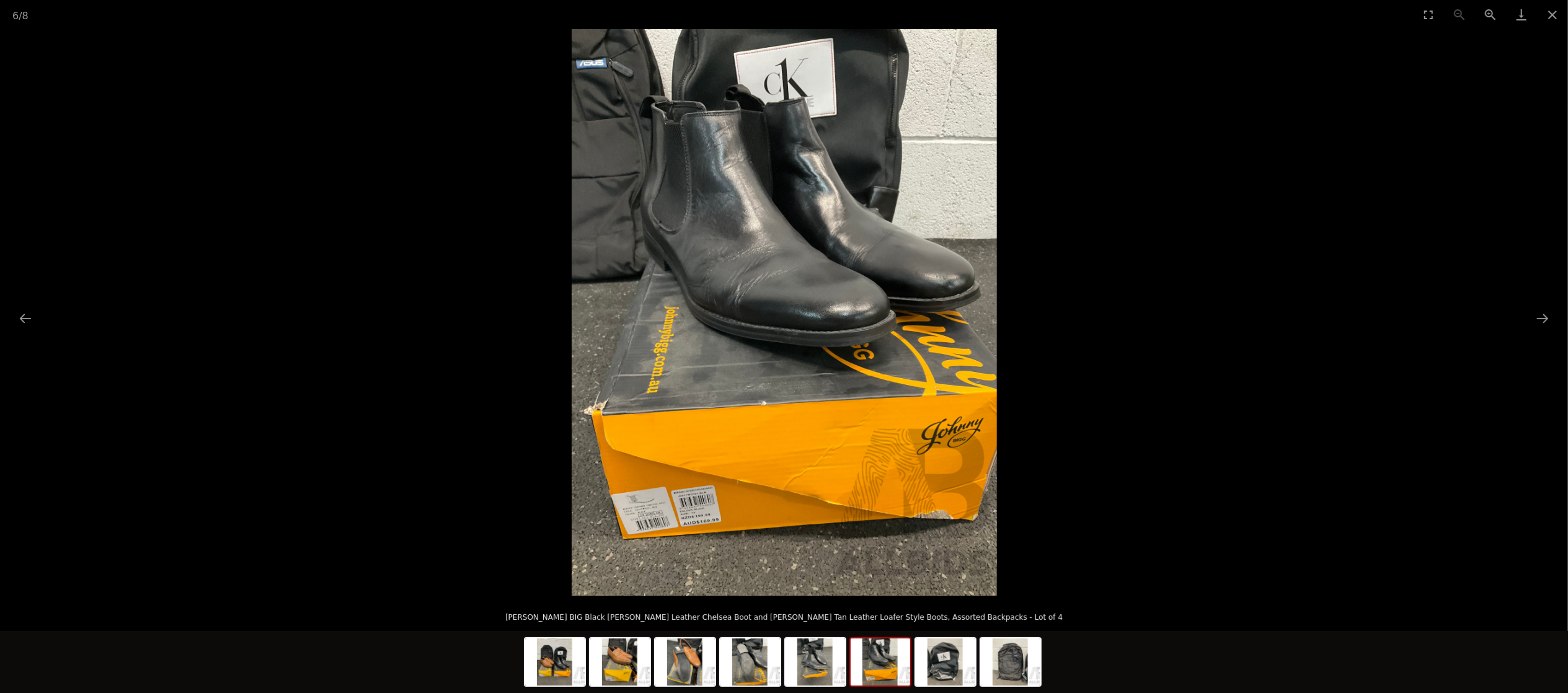
click at [710, 488] on img at bounding box center [784, 312] width 425 height 567
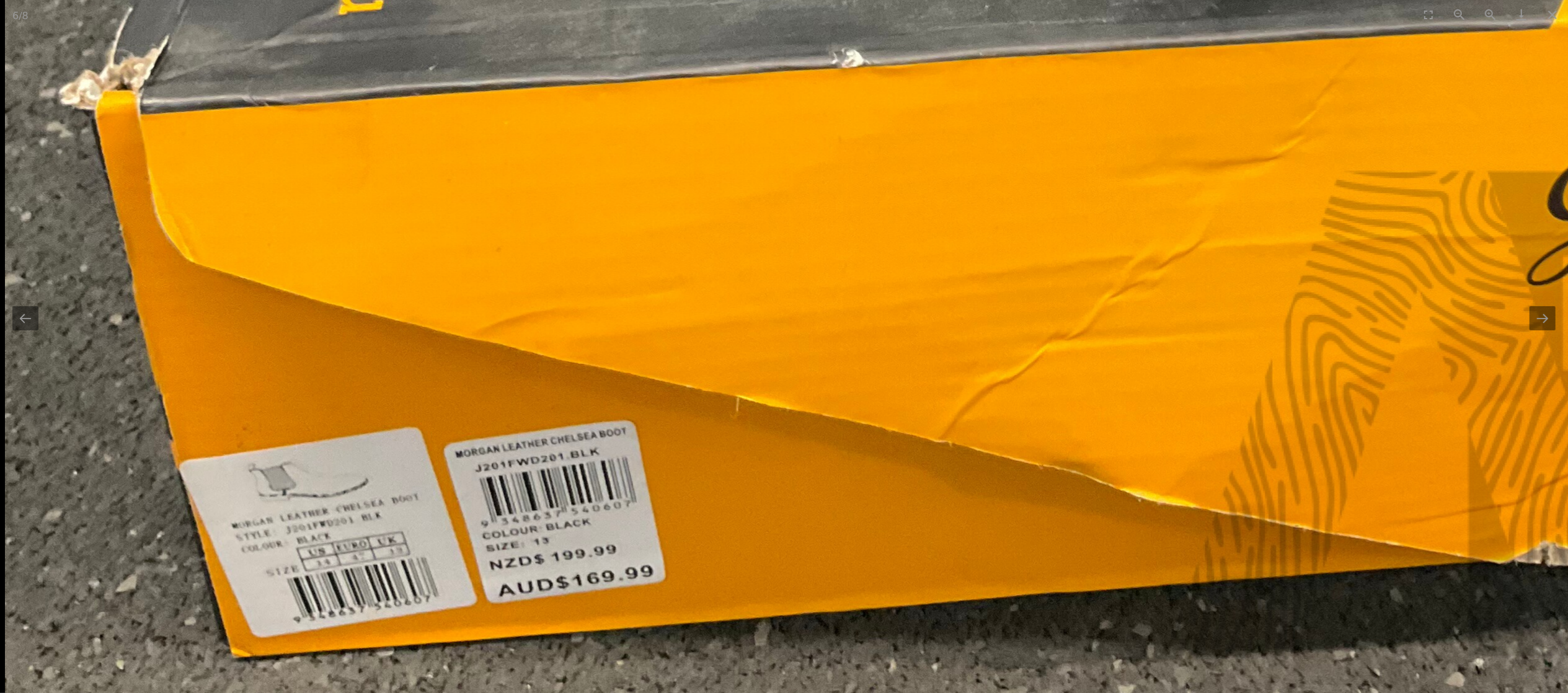
drag, startPoint x: 719, startPoint y: 559, endPoint x: 750, endPoint y: 446, distance: 117.2
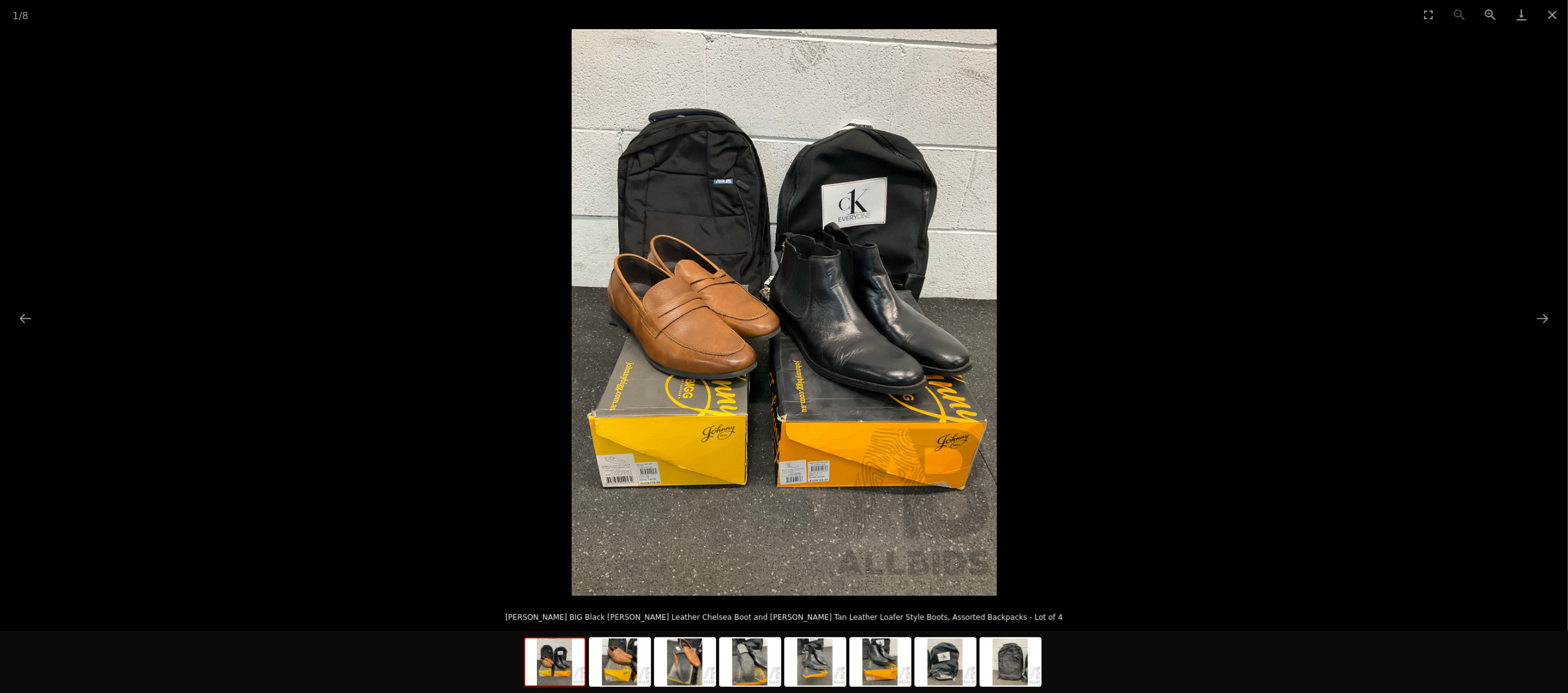
click at [750, 446] on img at bounding box center [784, 312] width 425 height 567
